Goal: Task Accomplishment & Management: Manage account settings

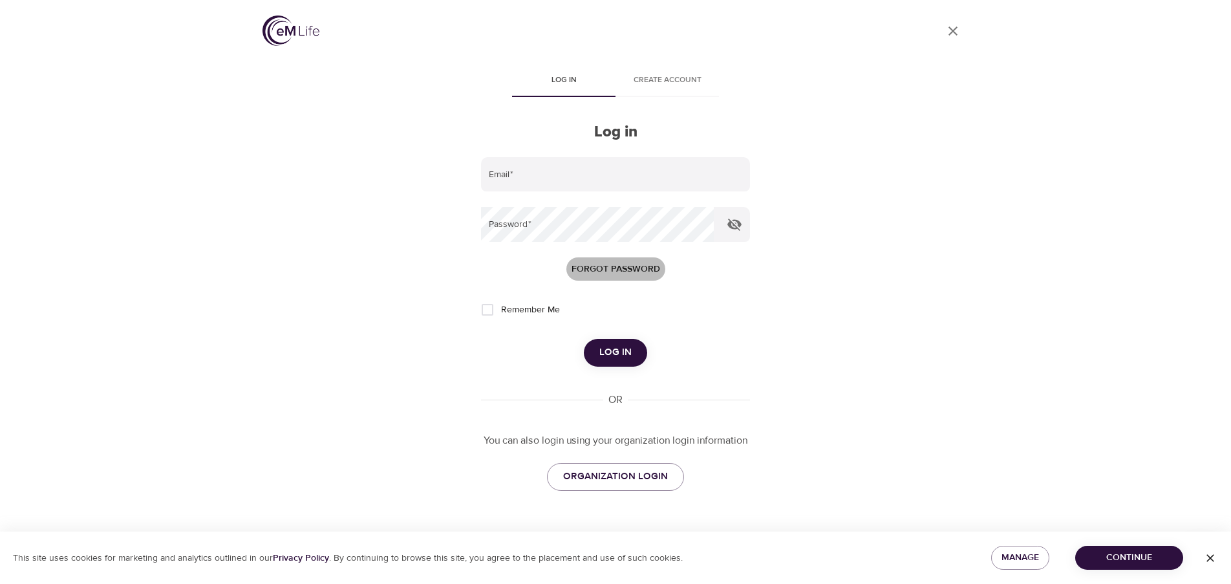
click at [624, 268] on span "Forgot password" at bounding box center [616, 269] width 89 height 16
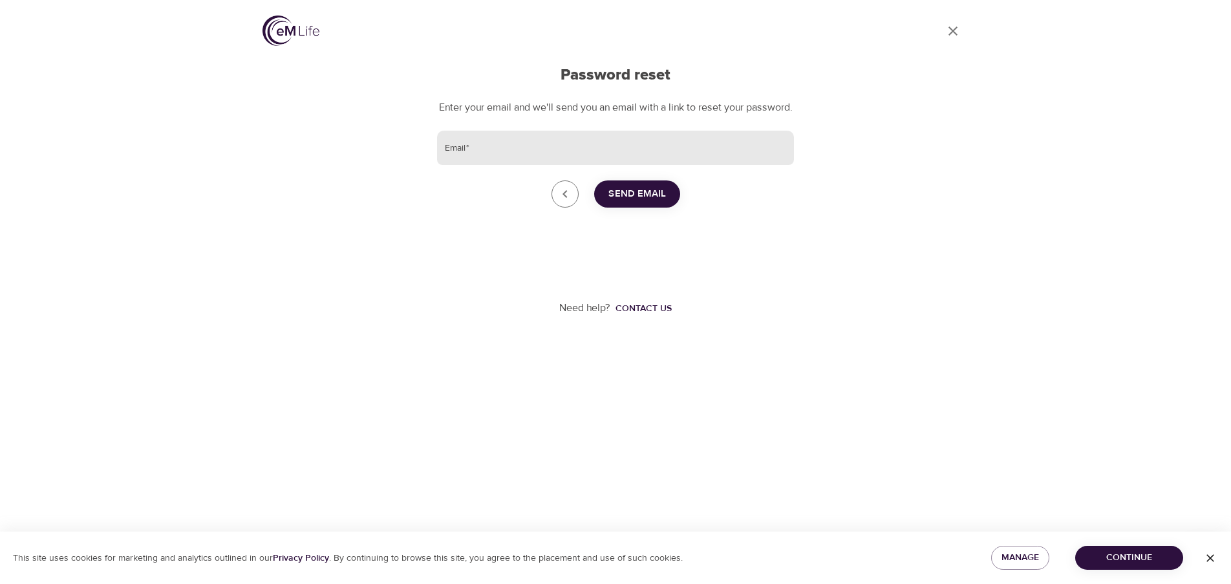
click at [487, 166] on input "Email   *" at bounding box center [615, 148] width 357 height 35
type input "[PERSON_NAME][EMAIL_ADDRESS][DOMAIN_NAME]"
click at [642, 202] on span "Send Email" at bounding box center [638, 194] width 58 height 17
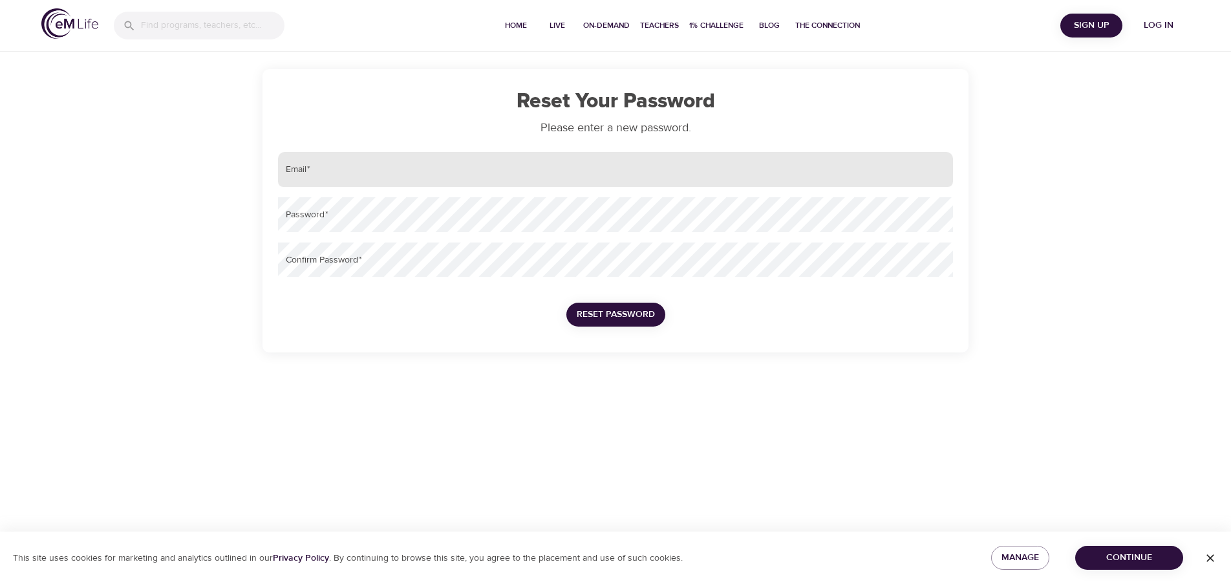
click at [345, 182] on input "email" at bounding box center [615, 169] width 675 height 35
type input "[PERSON_NAME][EMAIL_ADDRESS][DOMAIN_NAME]"
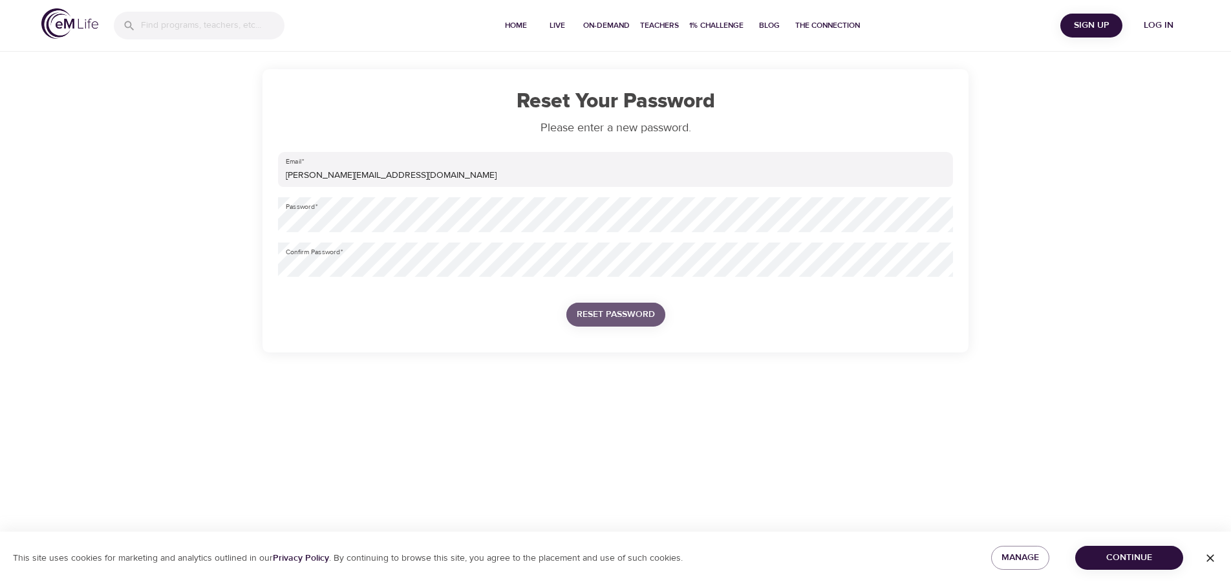
click at [604, 307] on span "Reset Password" at bounding box center [616, 315] width 78 height 16
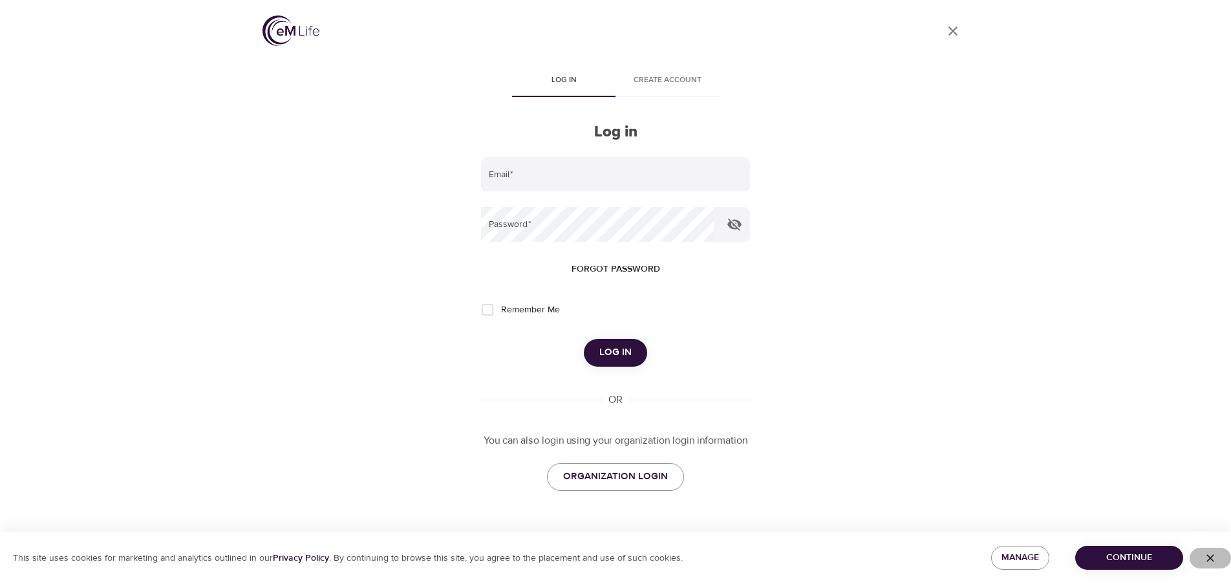
click at [1215, 563] on icon "button" at bounding box center [1210, 558] width 13 height 13
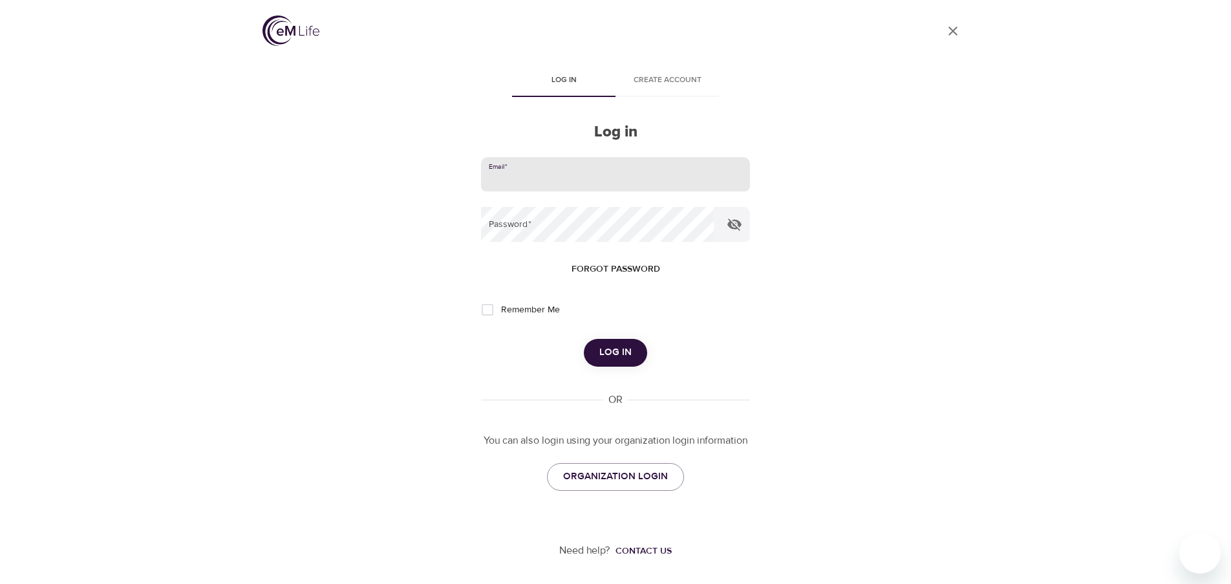
click at [570, 172] on input "email" at bounding box center [615, 174] width 269 height 35
type input "[PERSON_NAME][EMAIL_ADDRESS][DOMAIN_NAME]"
click at [737, 224] on icon "button" at bounding box center [735, 225] width 14 height 12
click at [487, 305] on input "Remember Me" at bounding box center [487, 309] width 27 height 27
checkbox input "true"
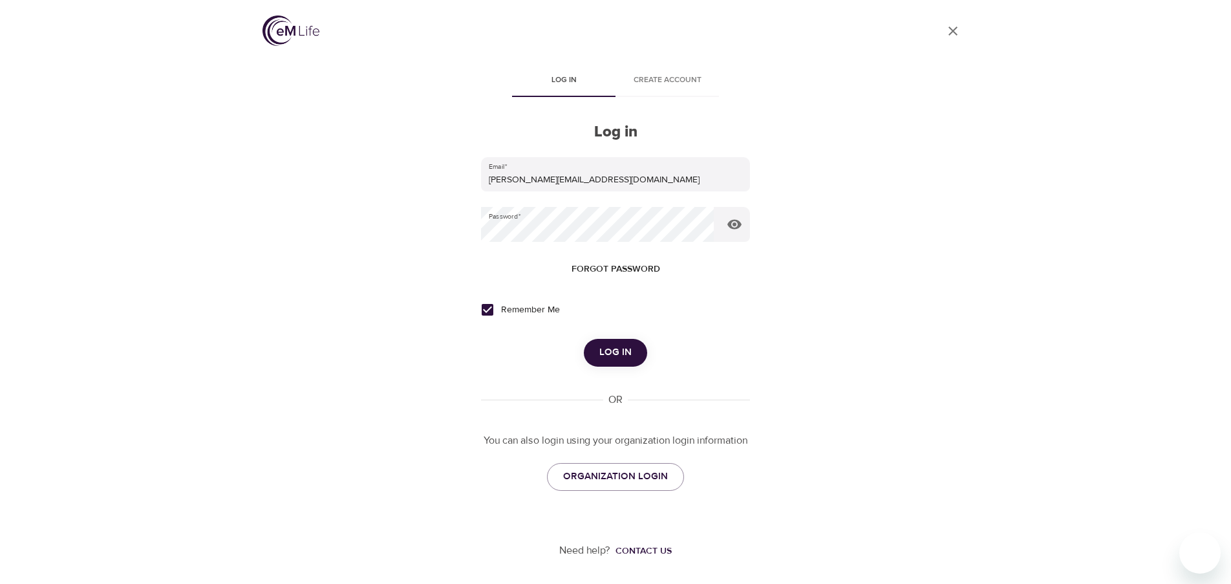
click at [615, 338] on form "Email   * Linda.v.denpangaard@amexgbt.com Password   * Forgot password Remember…" at bounding box center [615, 262] width 269 height 210
click at [620, 343] on button "Log in" at bounding box center [615, 352] width 63 height 27
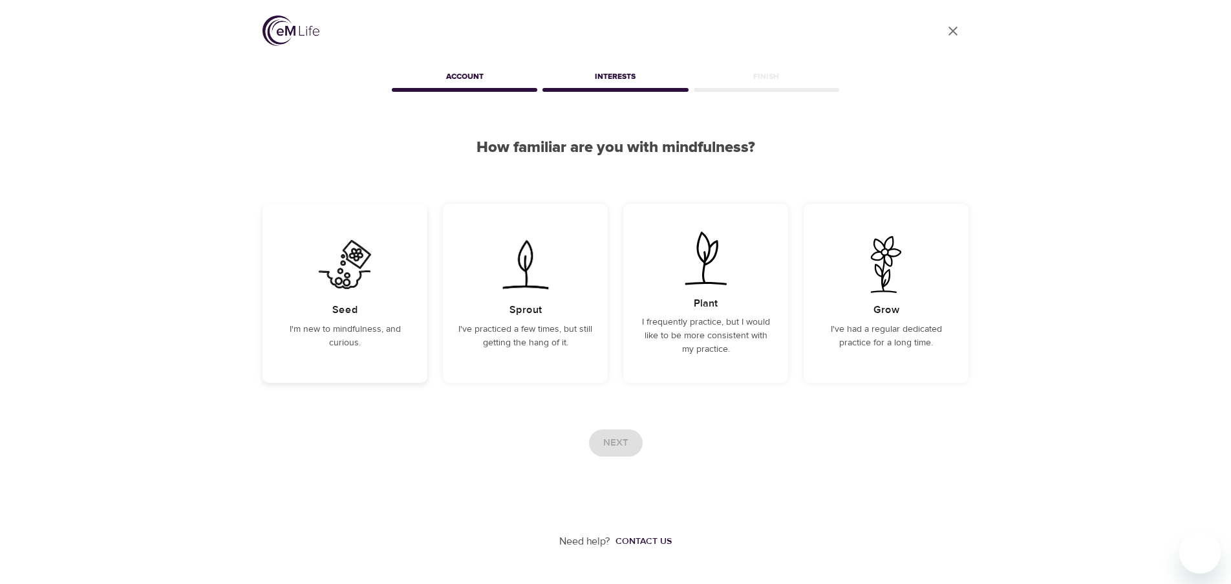
click at [332, 317] on div "Seed I'm new to mindfulness, and curious." at bounding box center [345, 293] width 165 height 179
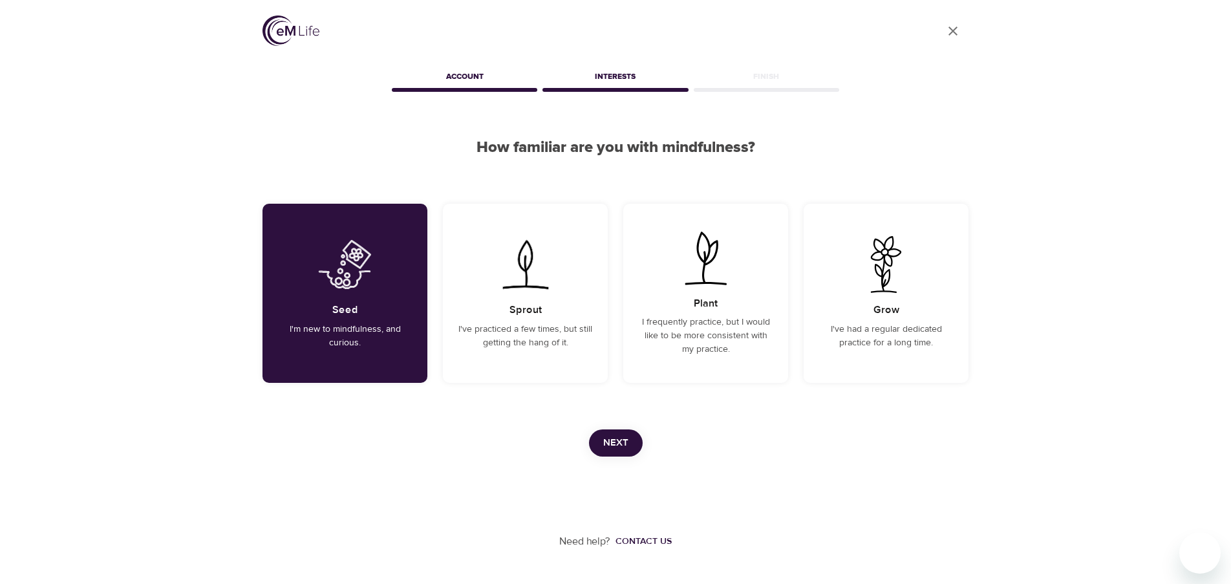
click at [600, 427] on div "User Profile Account Interests Finish How familiar are you with mindfulness? Se…" at bounding box center [615, 274] width 737 height 549
click at [607, 434] on button "Next" at bounding box center [616, 442] width 54 height 27
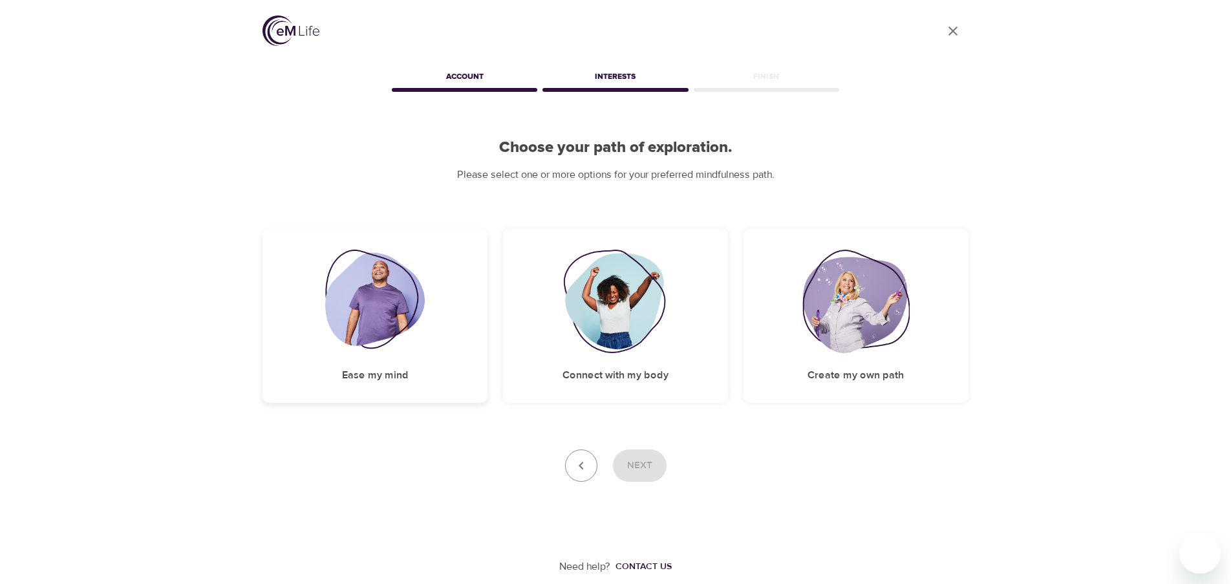
click at [359, 334] on img at bounding box center [375, 301] width 100 height 103
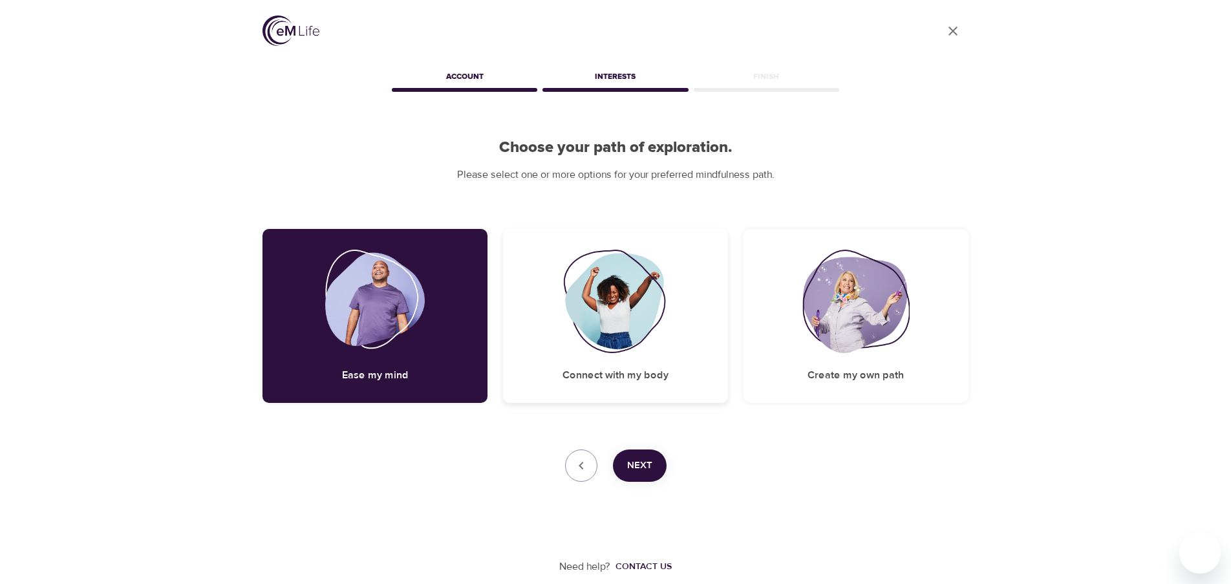
click at [608, 349] on img at bounding box center [615, 301] width 105 height 103
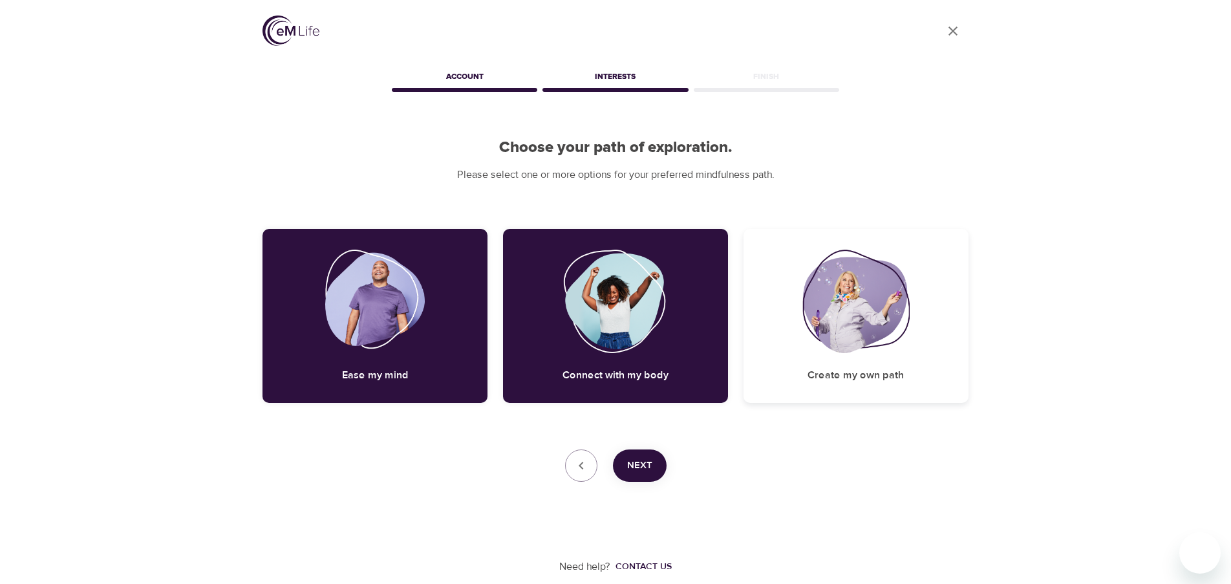
click at [832, 299] on img at bounding box center [856, 301] width 107 height 103
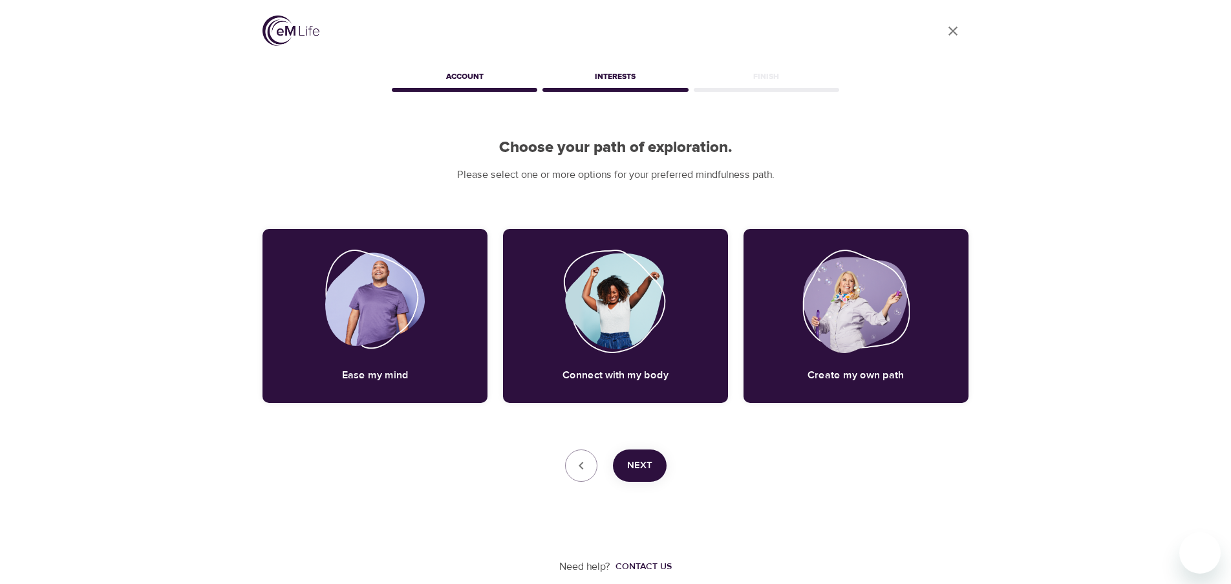
click at [649, 472] on span "Next" at bounding box center [639, 465] width 25 height 17
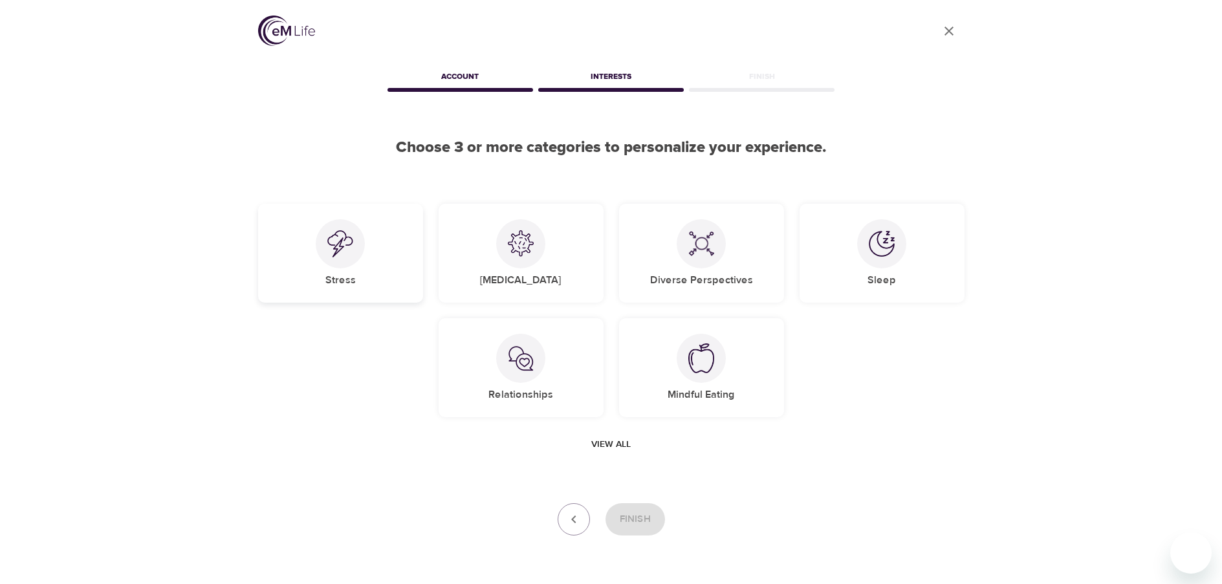
click at [323, 276] on div "Stress" at bounding box center [340, 253] width 165 height 99
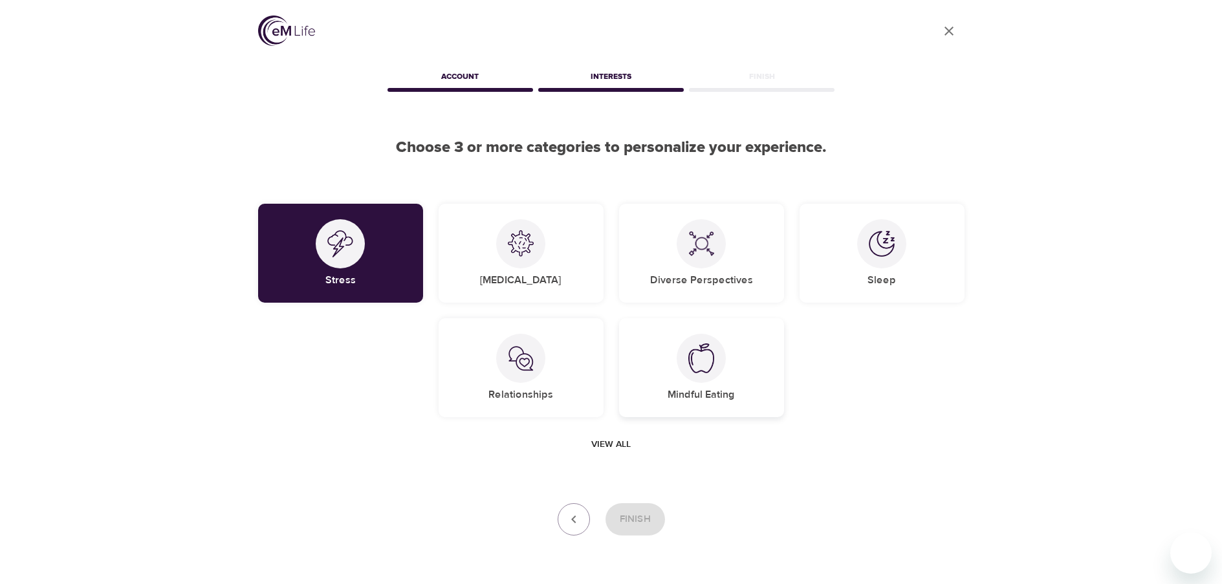
click at [734, 407] on div "Mindful Eating" at bounding box center [701, 367] width 165 height 99
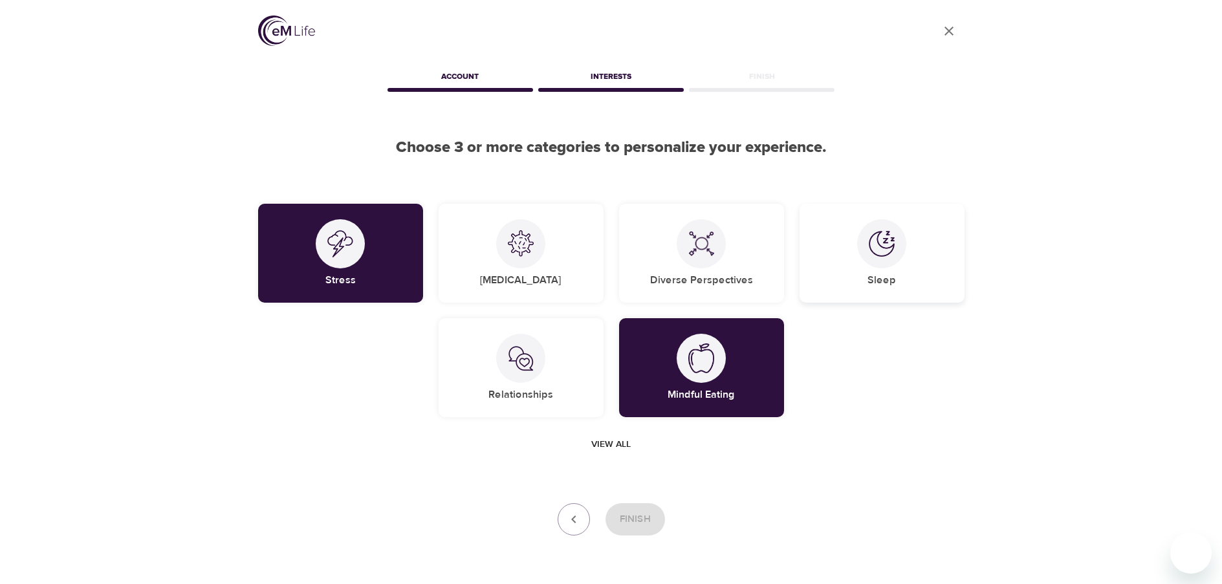
click at [849, 237] on div "Sleep" at bounding box center [881, 253] width 165 height 99
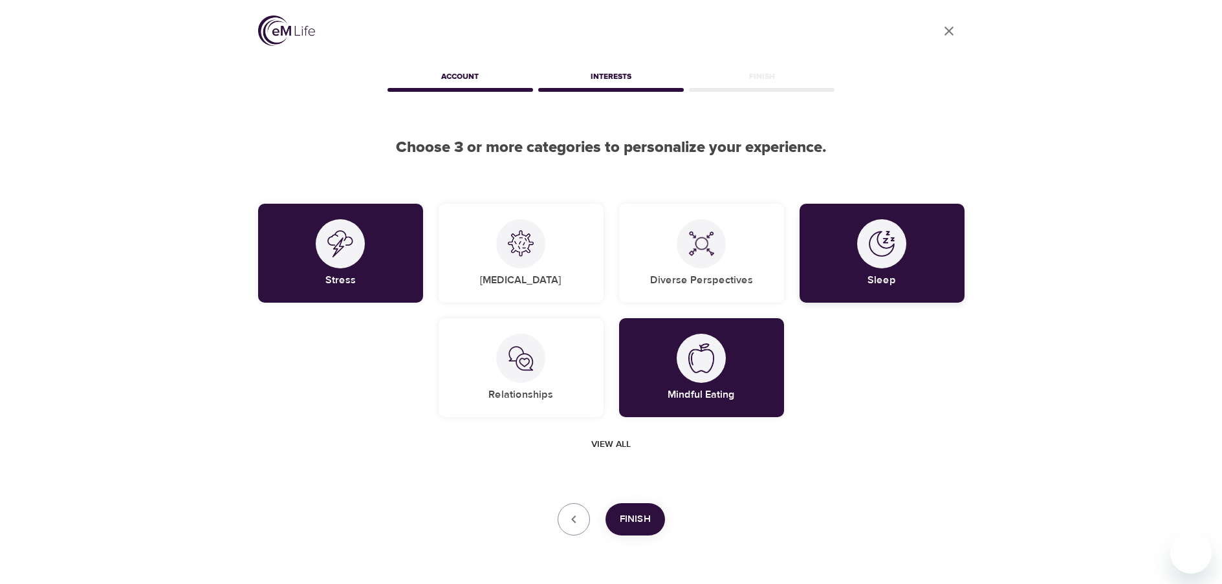
click at [867, 250] on div at bounding box center [881, 243] width 49 height 49
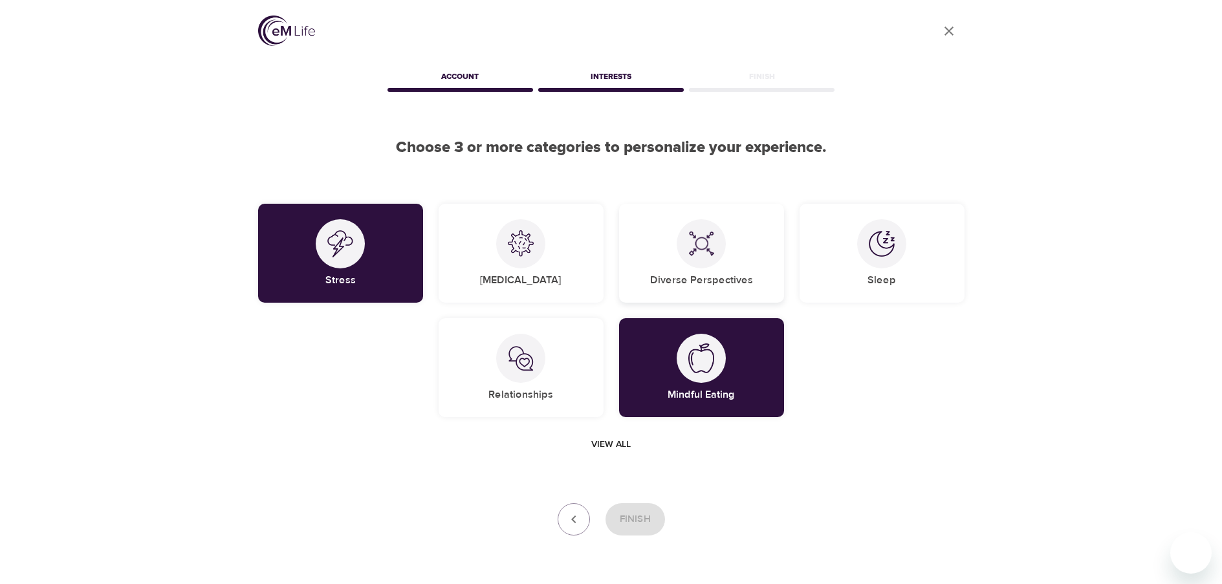
click at [713, 263] on div at bounding box center [700, 243] width 49 height 49
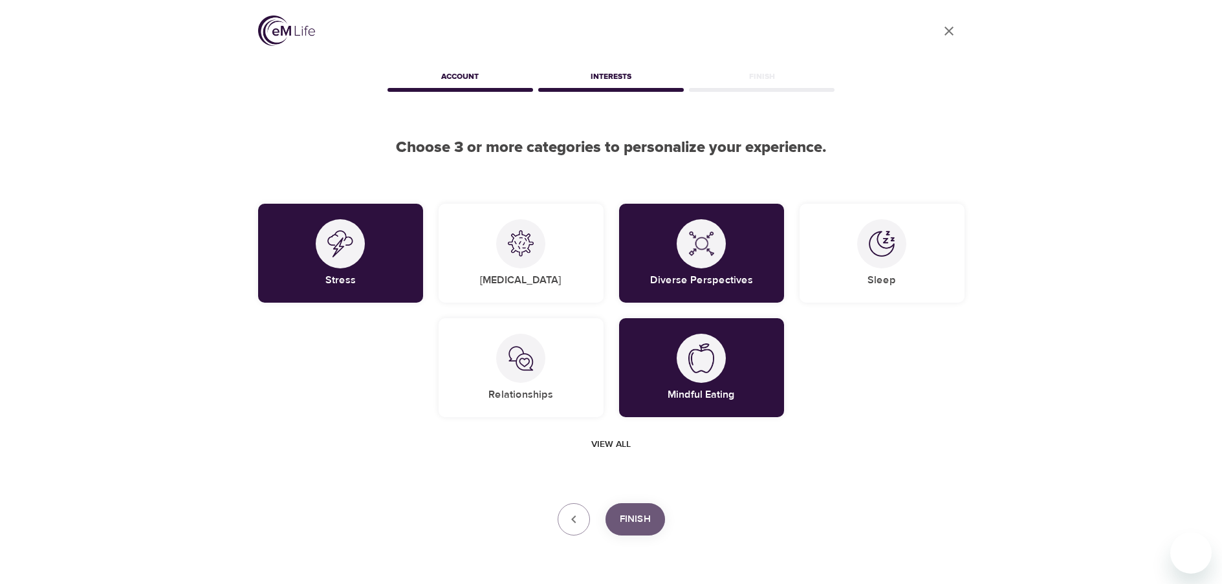
click at [653, 528] on button "Finish" at bounding box center [634, 519] width 59 height 32
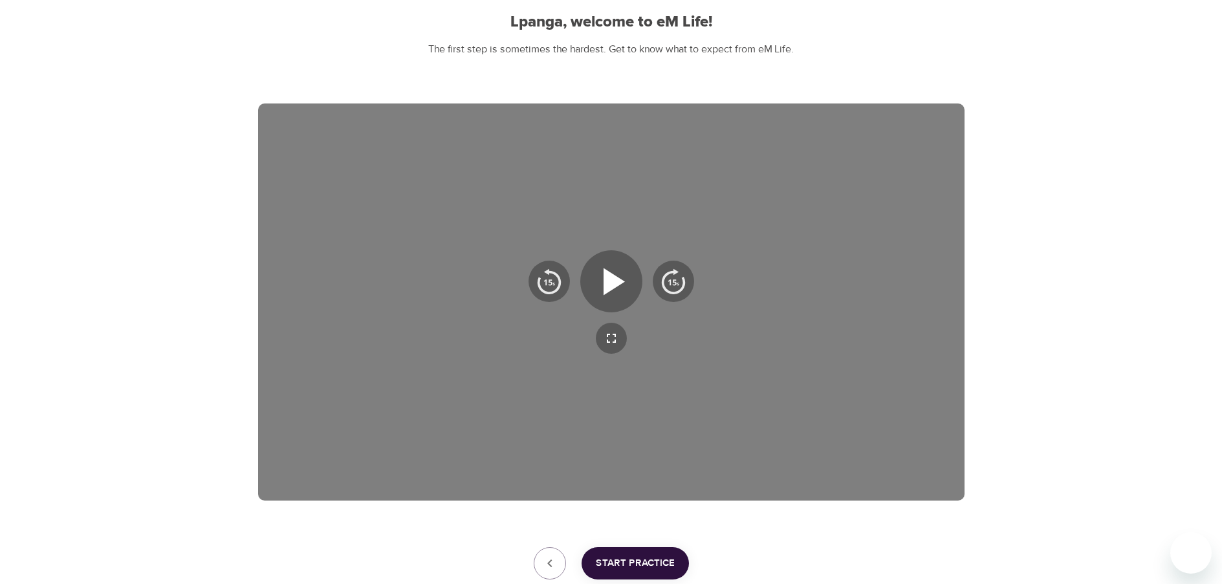
scroll to position [129, 0]
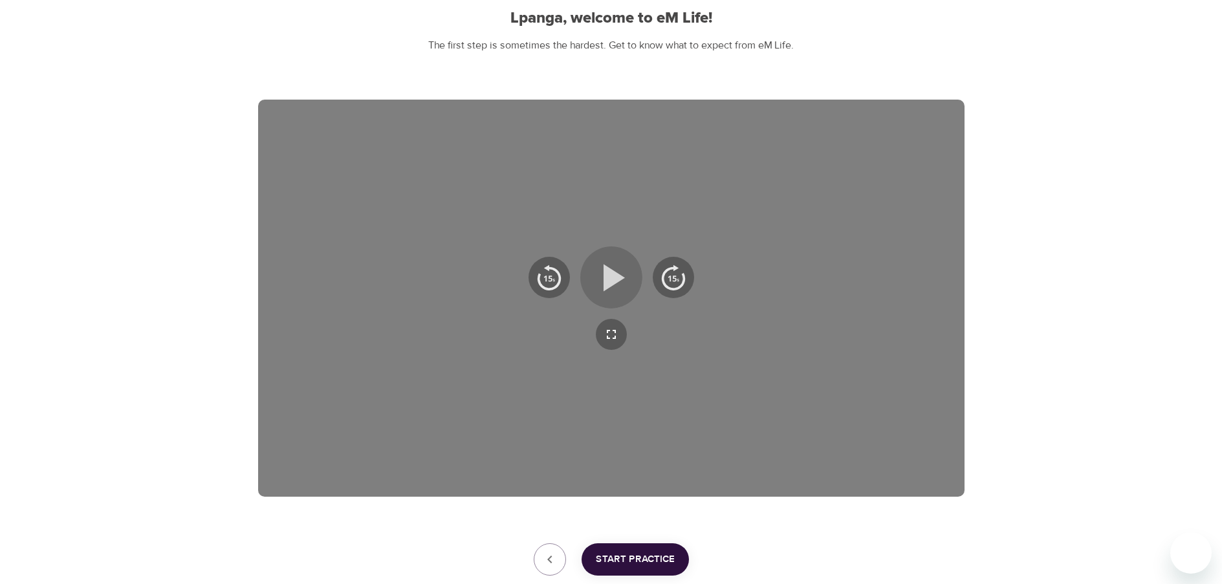
click at [612, 274] on icon "button" at bounding box center [613, 277] width 21 height 27
